Goal: Check status: Check status

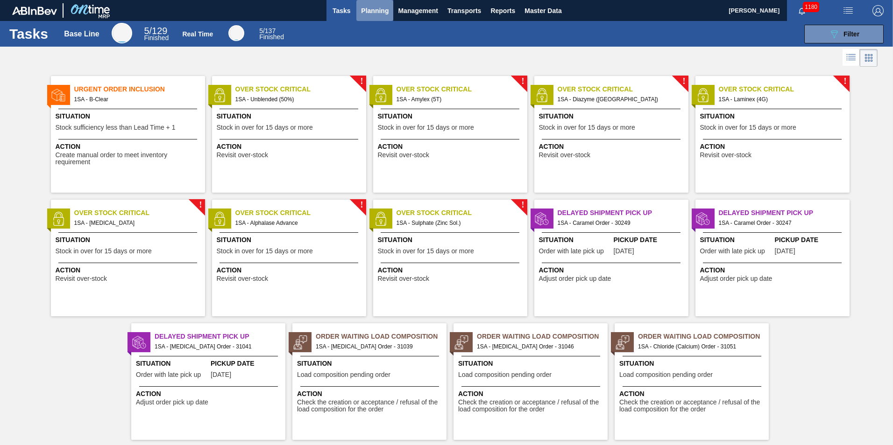
click at [374, 12] on span "Planning" at bounding box center [375, 10] width 28 height 11
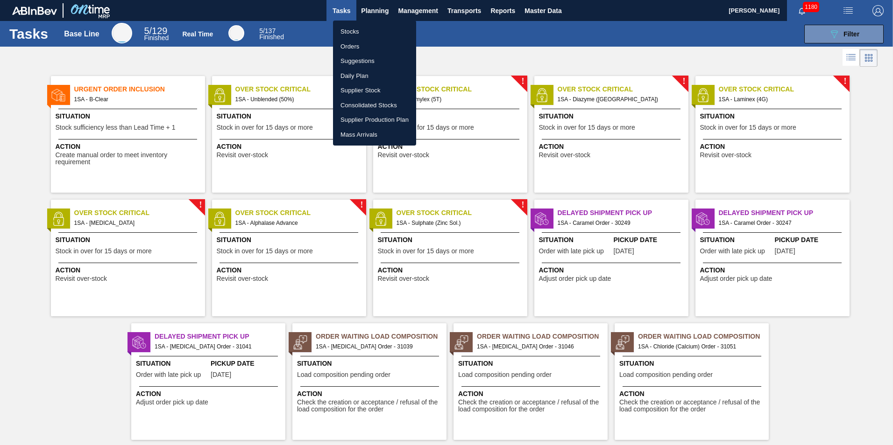
click at [357, 31] on li "Stocks" at bounding box center [374, 31] width 83 height 15
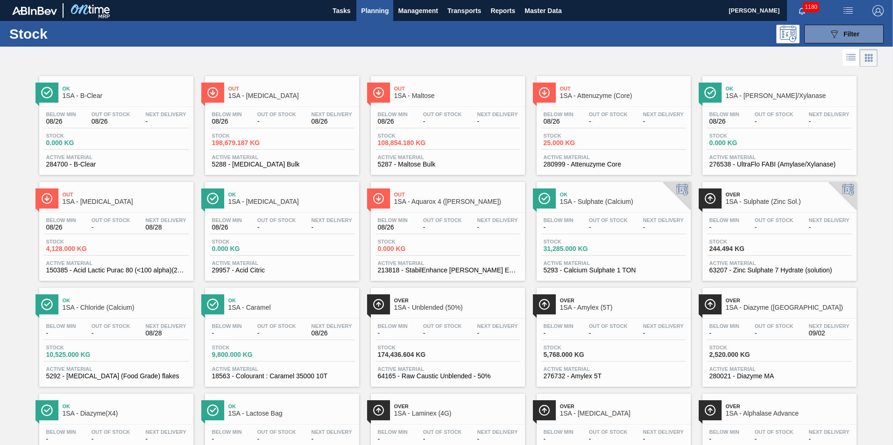
click at [125, 354] on div "Stock 10,525.000 KG" at bounding box center [116, 353] width 145 height 17
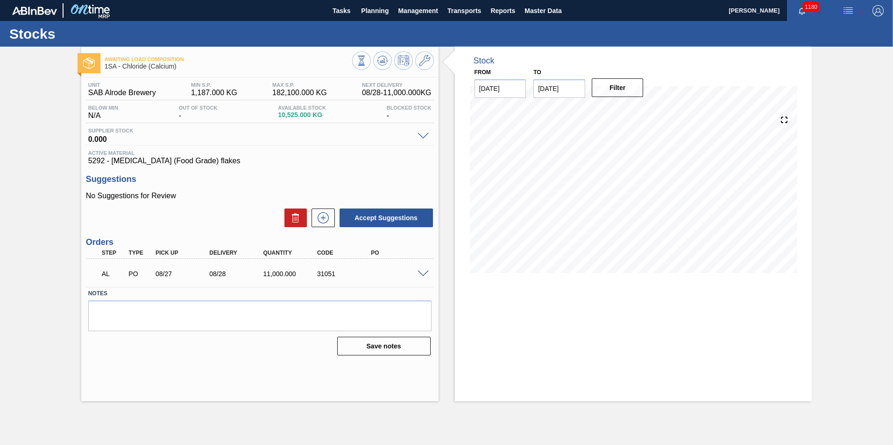
click at [421, 274] on span at bounding box center [422, 274] width 11 height 7
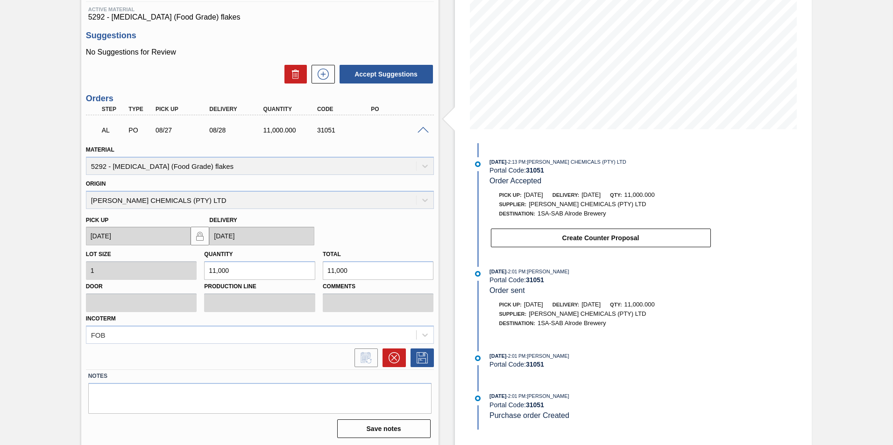
scroll to position [145, 0]
click at [562, 416] on span "Purchase order Created" at bounding box center [529, 415] width 80 height 8
click at [370, 135] on div "AL PO 08/27 08/28 11,000.000 31051" at bounding box center [257, 128] width 323 height 19
